Goal: Information Seeking & Learning: Learn about a topic

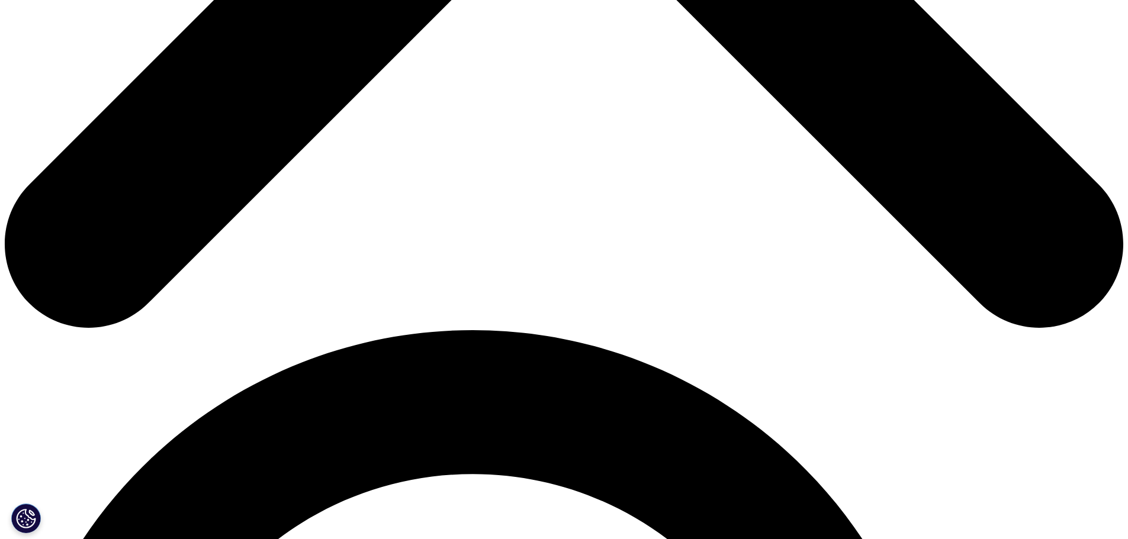
scroll to position [829, 0]
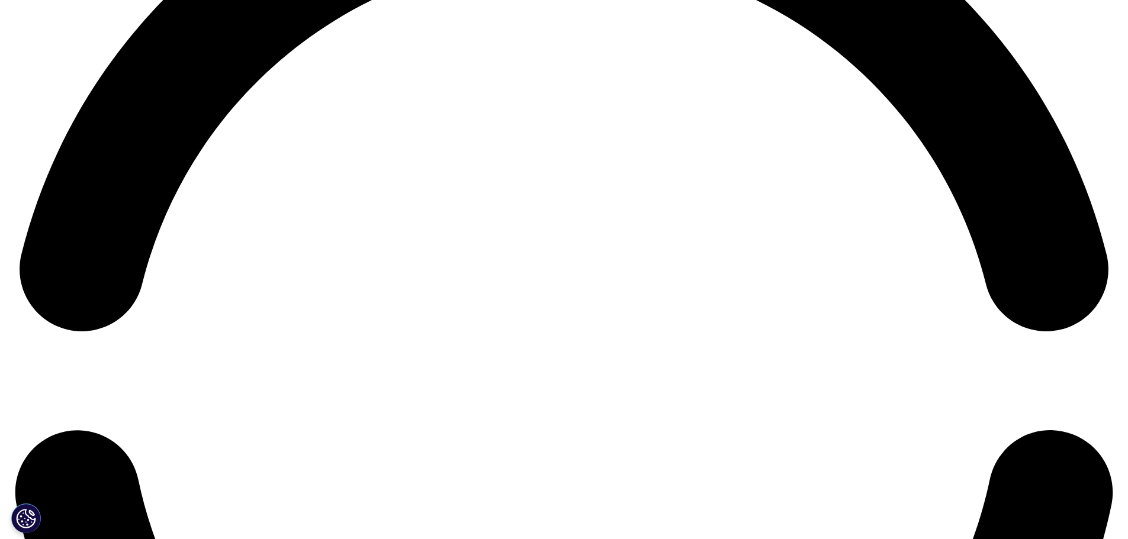
scroll to position [2783, 0]
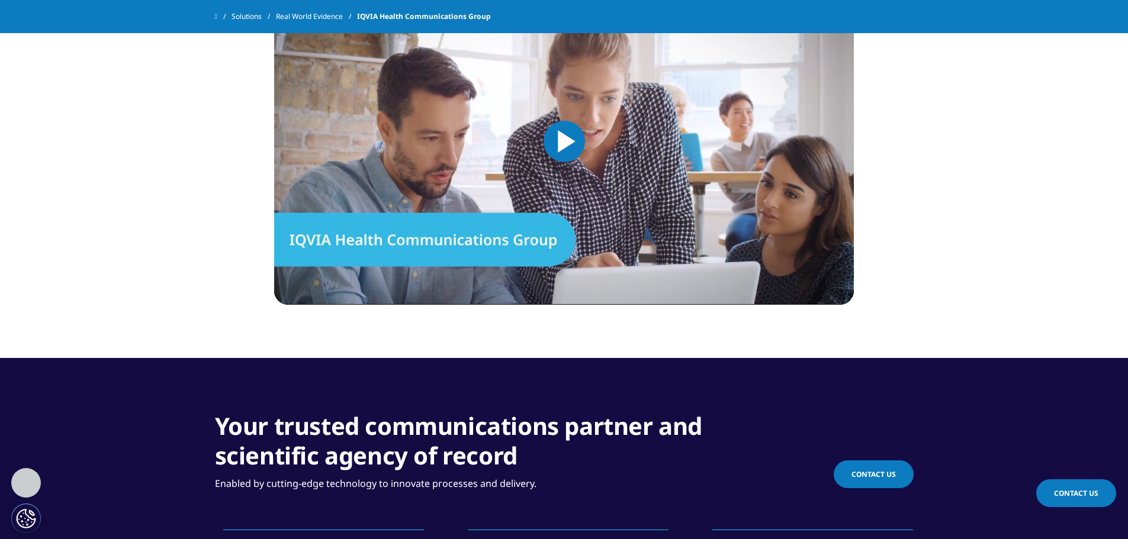
scroll to position [592, 0]
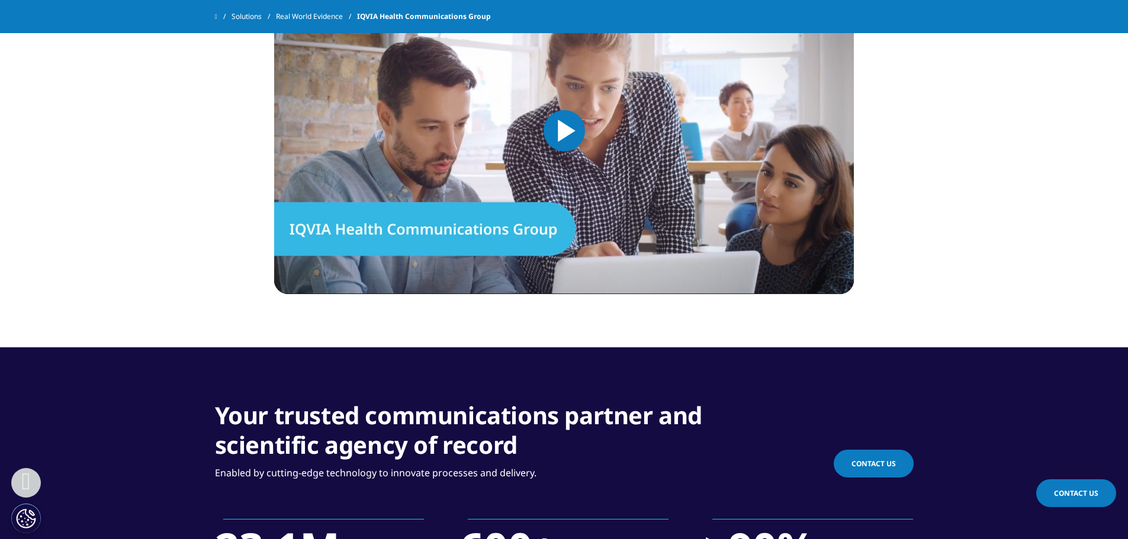
click at [564, 131] on span "Video Player" at bounding box center [564, 131] width 0 height 0
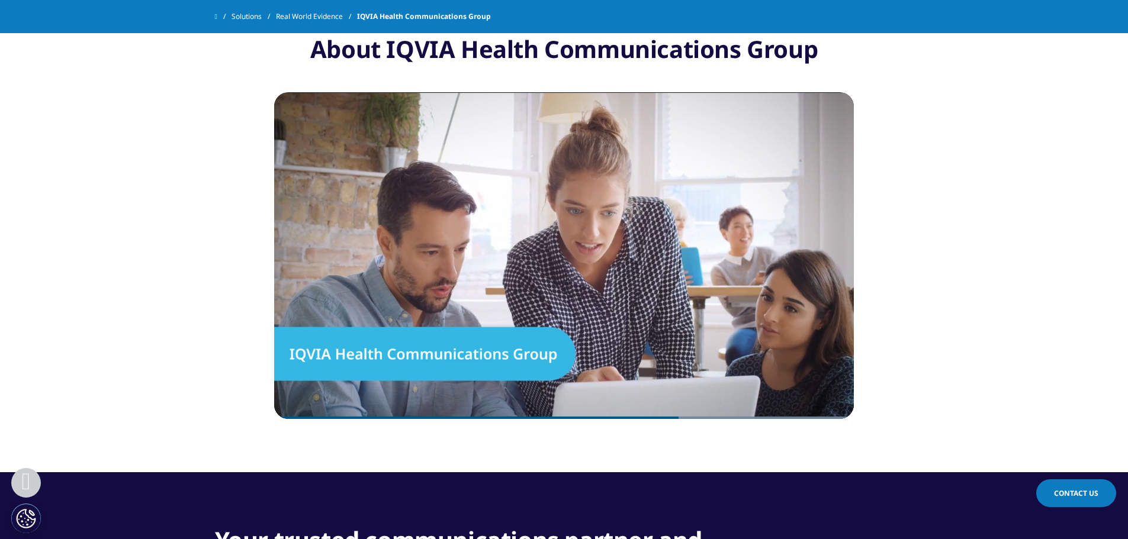
scroll to position [441, 0]
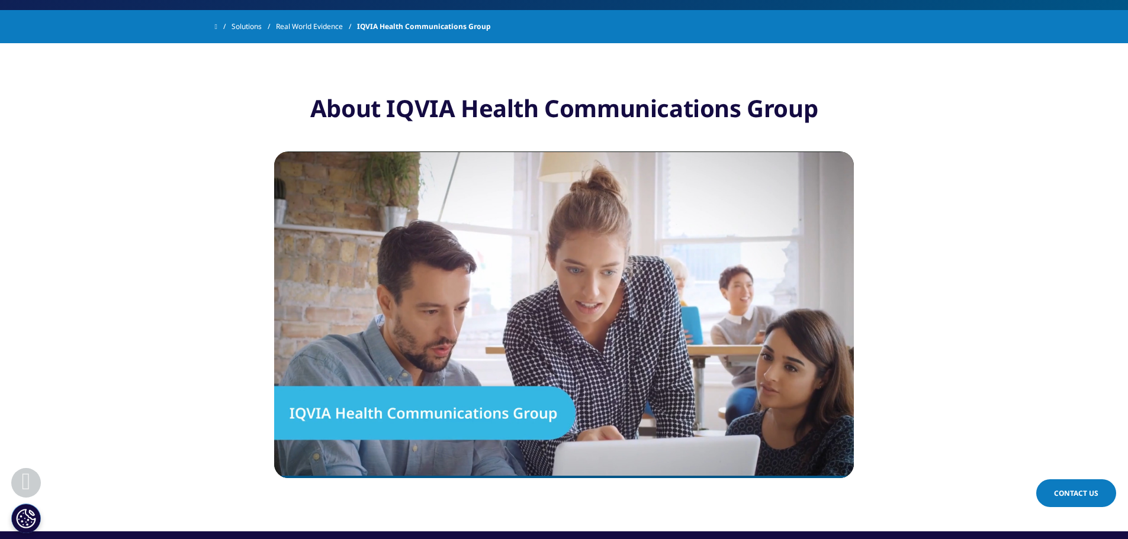
click at [293, 22] on link "Real World Evidence" at bounding box center [316, 26] width 81 height 21
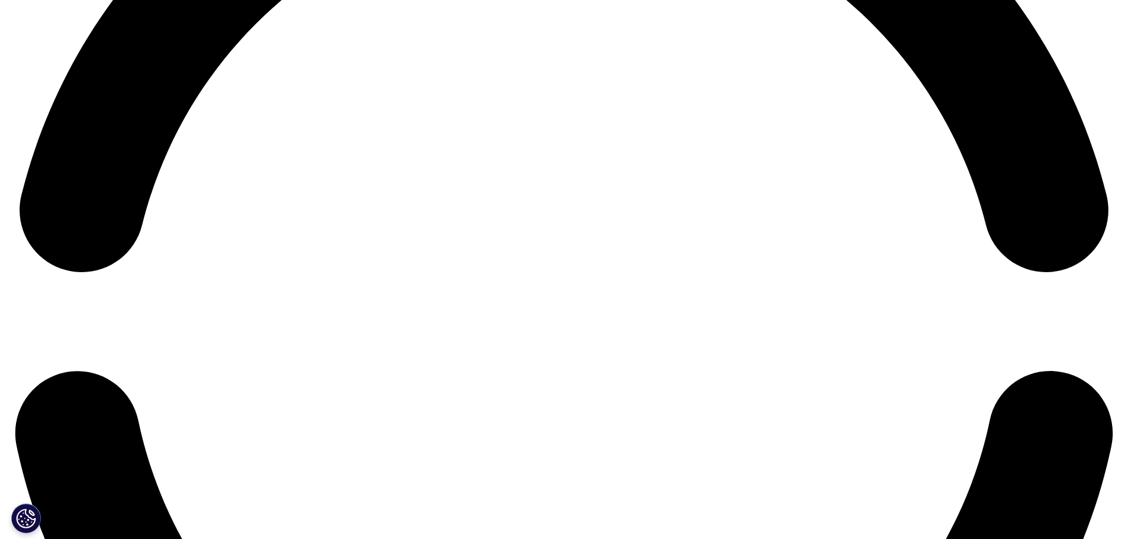
scroll to position [2783, 0]
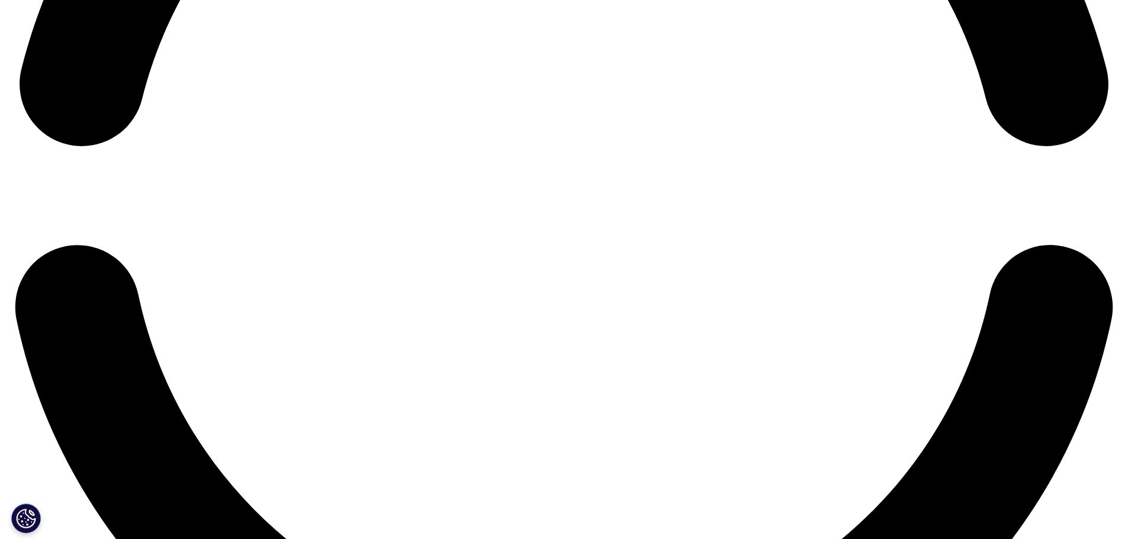
scroll to position [2605, 0]
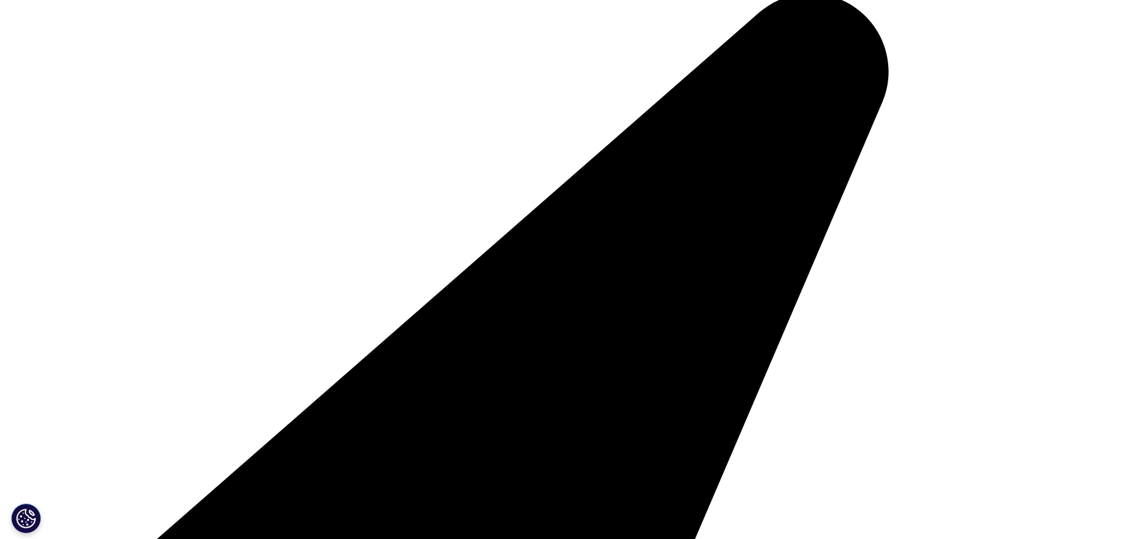
scroll to position [3848, 0]
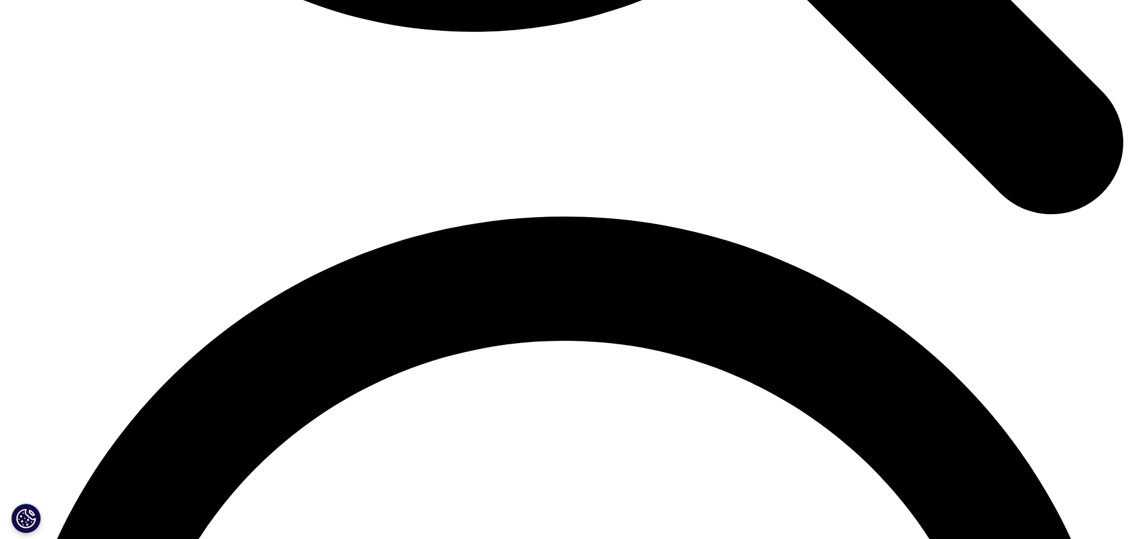
scroll to position [2072, 0]
